Goal: Task Accomplishment & Management: Use online tool/utility

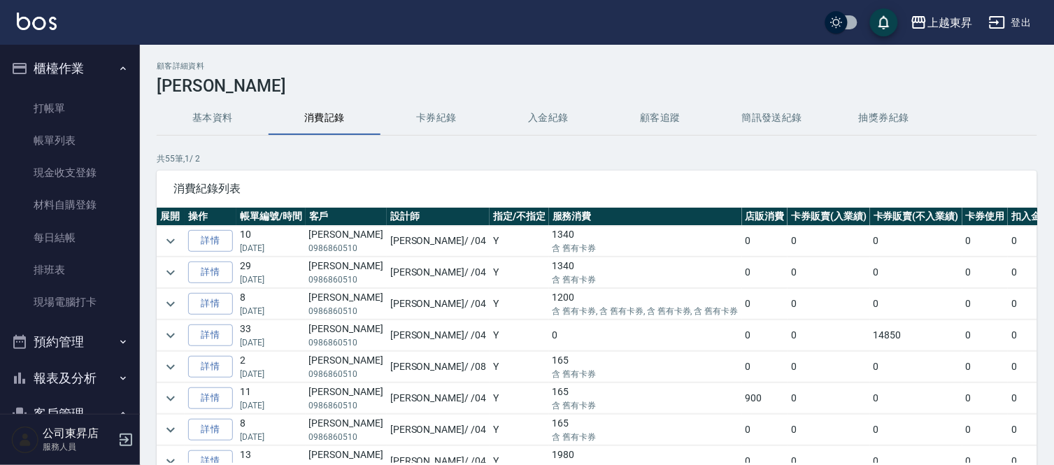
scroll to position [310, 0]
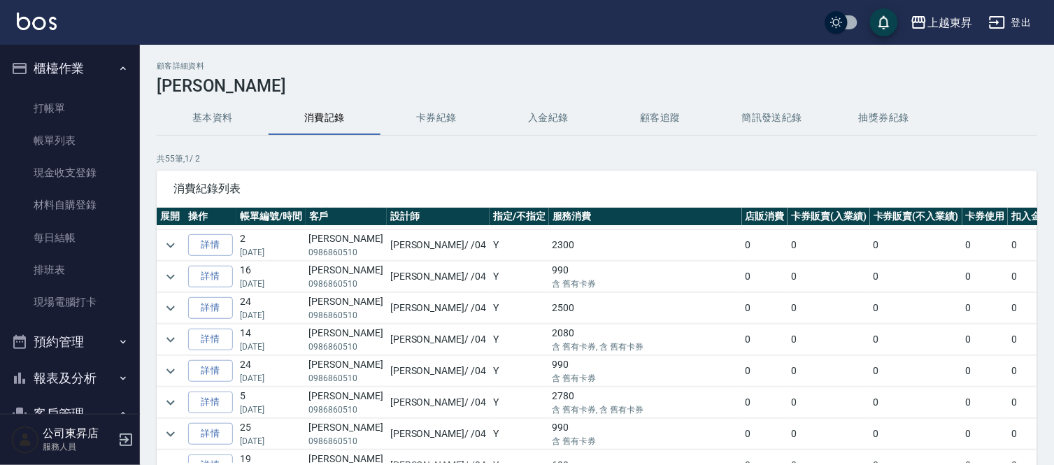
click at [489, 403] on td "Y" at bounding box center [518, 402] width 59 height 31
click at [489, 402] on td "Y" at bounding box center [518, 402] width 59 height 31
click at [489, 404] on td "Y" at bounding box center [518, 402] width 59 height 31
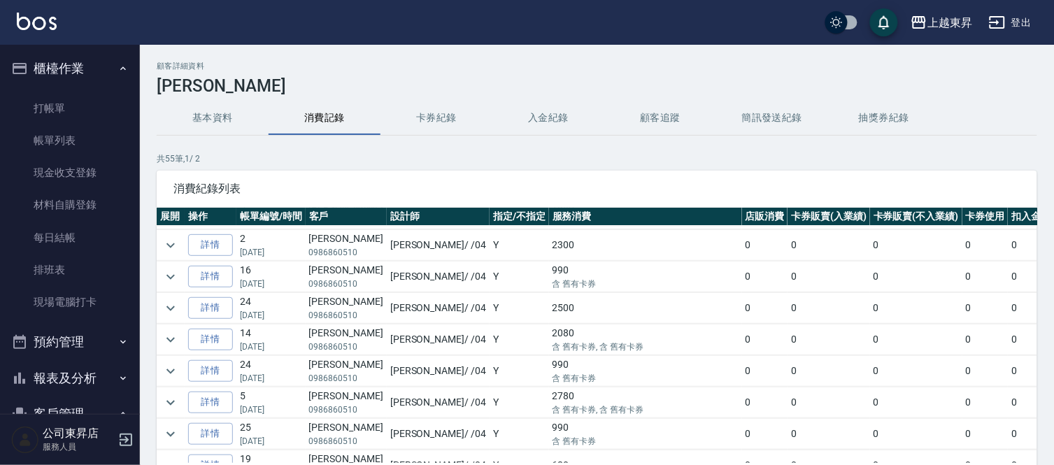
drag, startPoint x: 594, startPoint y: 294, endPoint x: 625, endPoint y: 275, distance: 35.7
drag, startPoint x: 625, startPoint y: 275, endPoint x: 99, endPoint y: 101, distance: 553.8
click at [99, 101] on link "打帳單" at bounding box center [70, 108] width 129 height 32
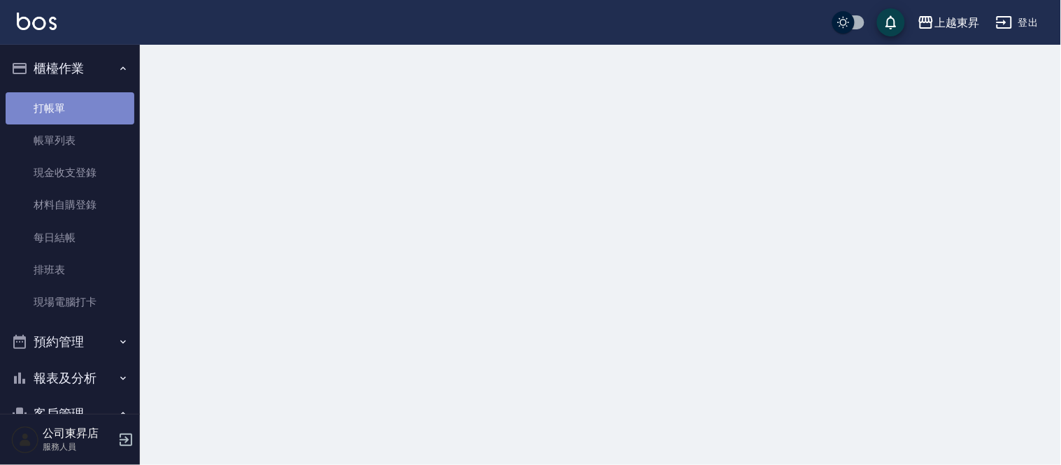
click at [99, 101] on link "打帳單" at bounding box center [70, 108] width 129 height 32
click at [101, 101] on link "打帳單" at bounding box center [70, 108] width 129 height 32
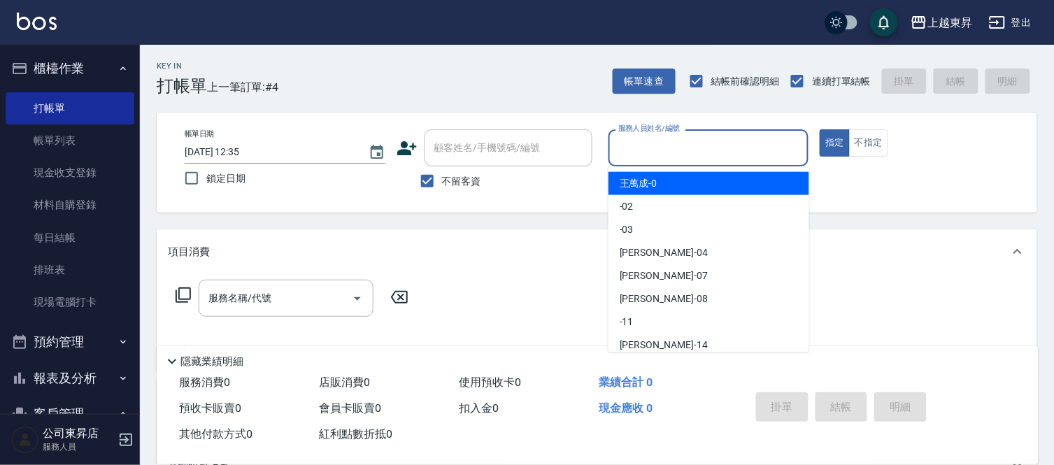
click at [661, 147] on input "服務人員姓名/編號" at bounding box center [709, 148] width 188 height 24
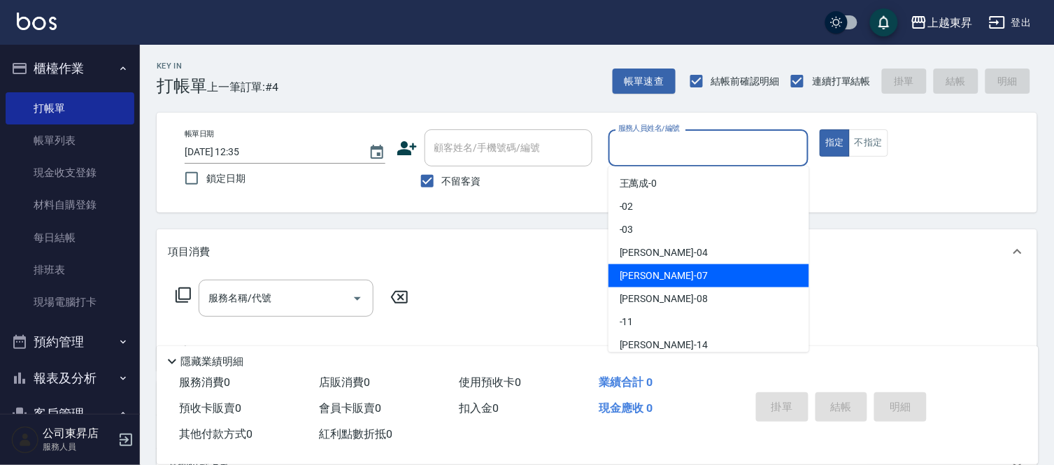
click at [643, 277] on span "榮松 -07" at bounding box center [663, 275] width 88 height 15
type input "榮松-07"
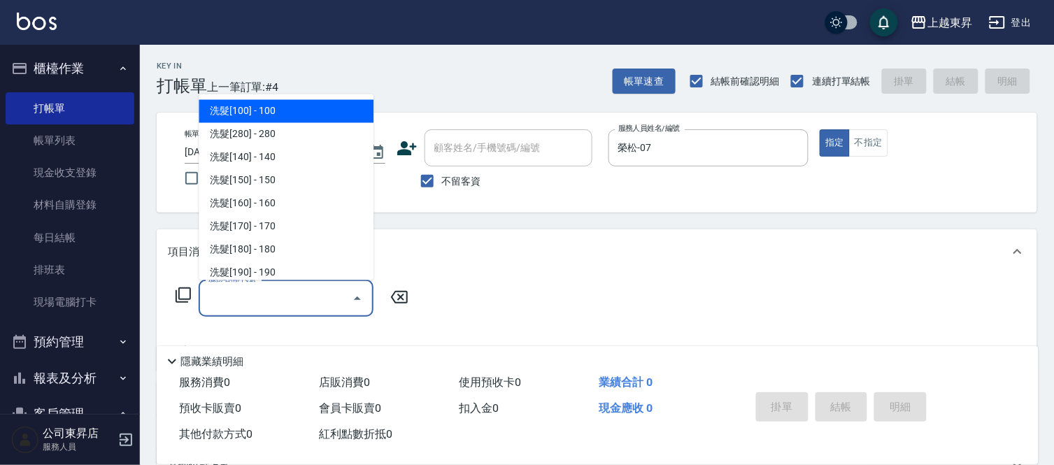
click at [260, 296] on input "服務名稱/代號" at bounding box center [275, 298] width 141 height 24
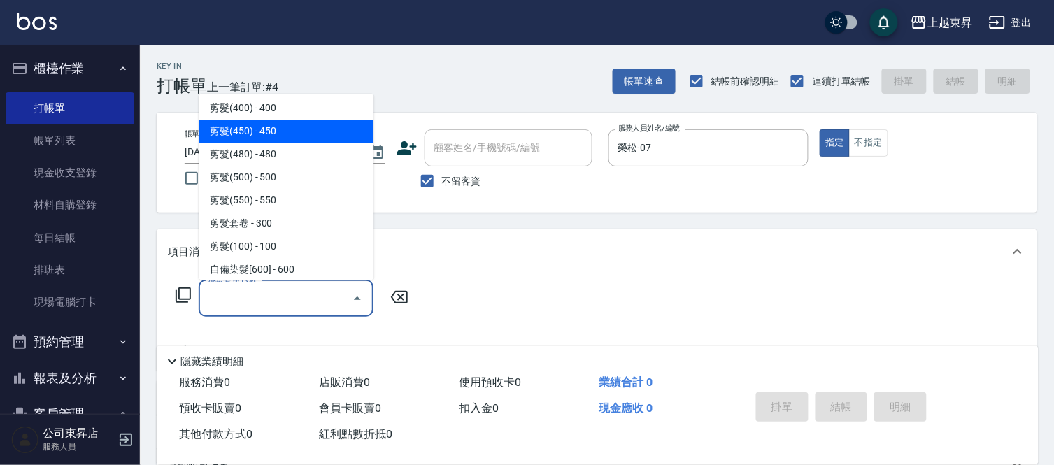
scroll to position [1010, 0]
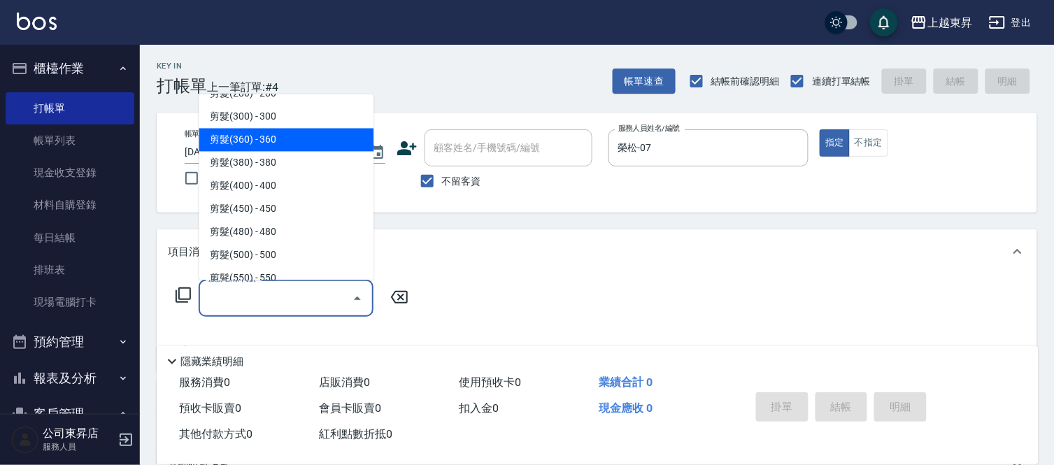
click at [301, 134] on span "剪髮(360) - 360" at bounding box center [286, 140] width 175 height 23
type input "剪髮(360)(403)"
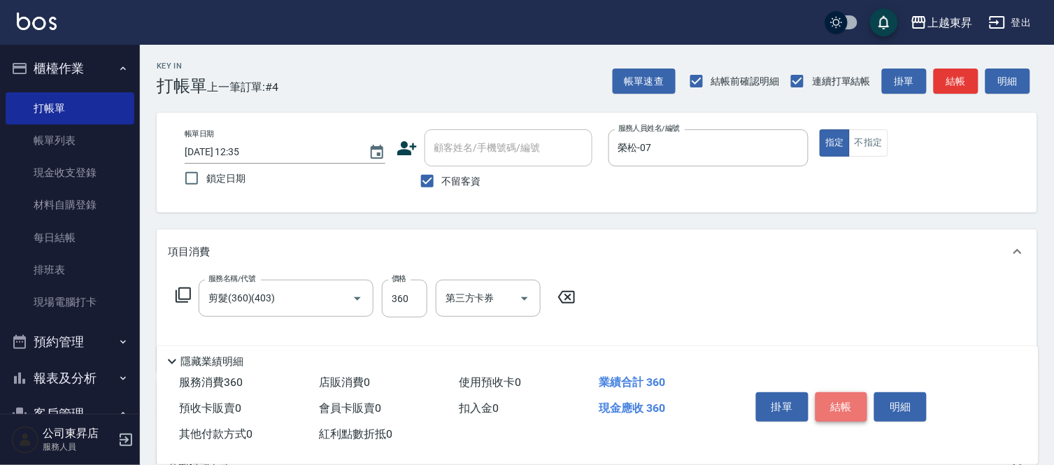
click at [834, 395] on button "結帳" at bounding box center [841, 406] width 52 height 29
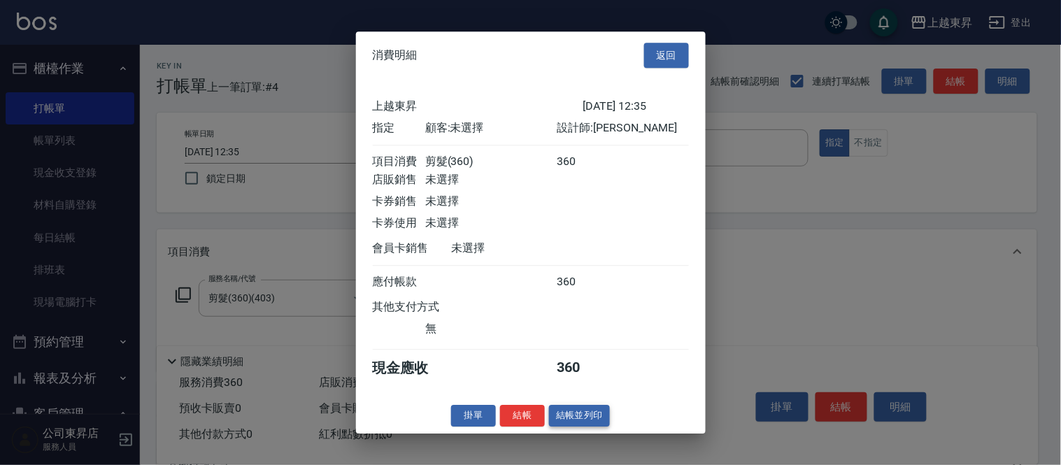
click at [583, 424] on button "結帳並列印" at bounding box center [579, 416] width 61 height 22
